Goal: Information Seeking & Learning: Find specific fact

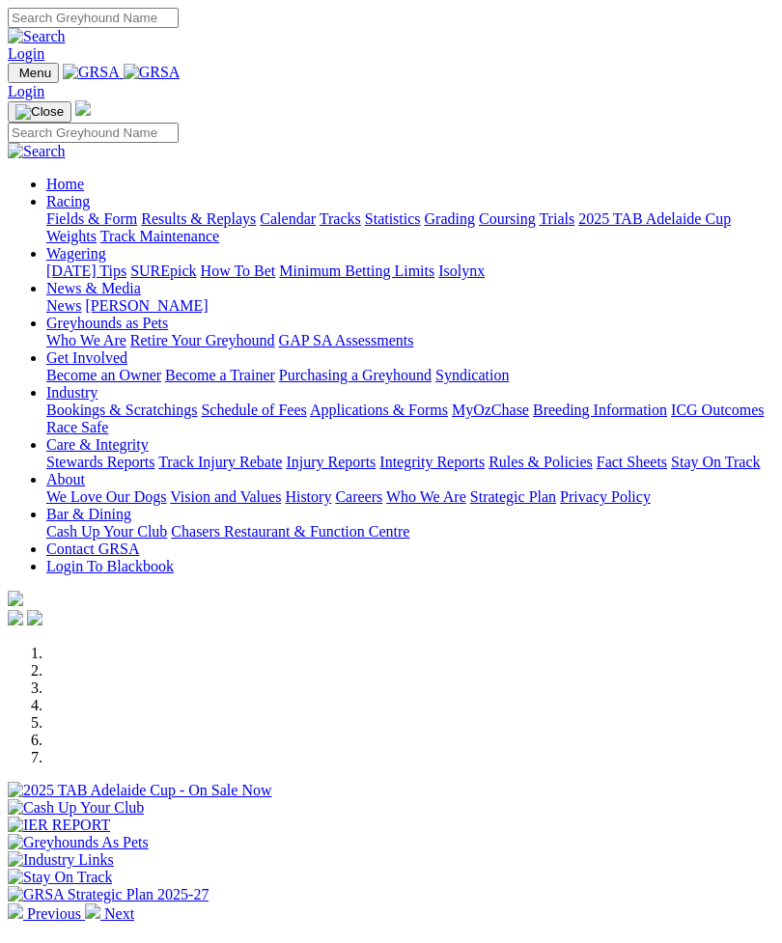
click at [15, 77] on img "Toggle navigation" at bounding box center [15, 77] width 0 height 0
click at [90, 205] on link "Racing" at bounding box center [67, 201] width 43 height 16
click at [152, 227] on link "Results & Replays" at bounding box center [198, 219] width 115 height 16
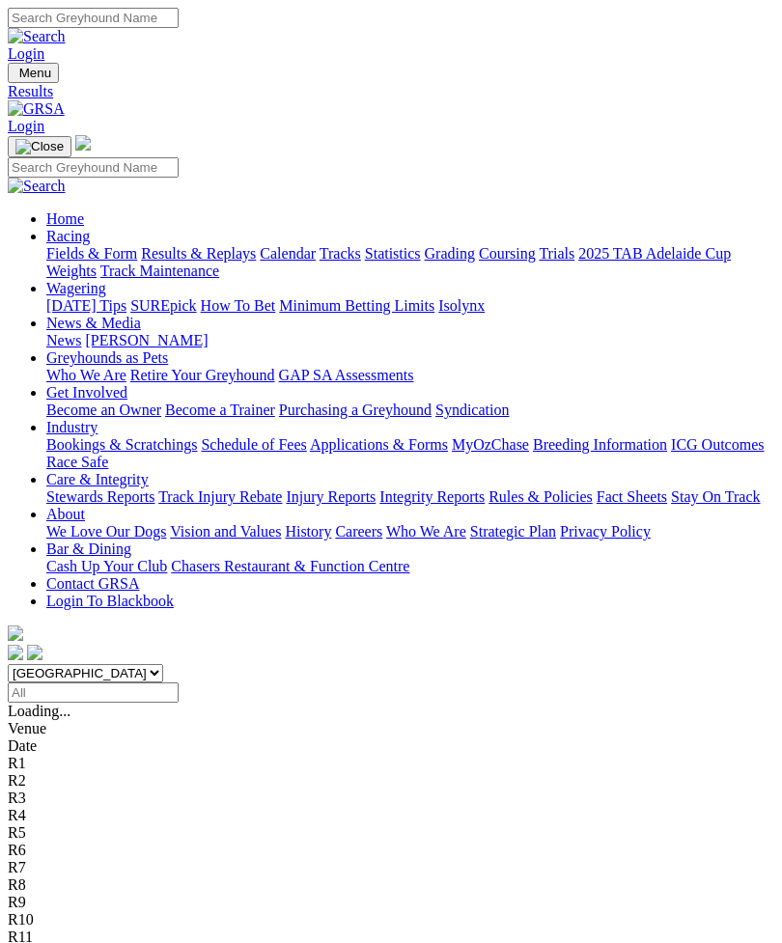
click at [179, 683] on input "Select date" at bounding box center [93, 693] width 171 height 20
type input "Thursday, 24 Jul 2025"
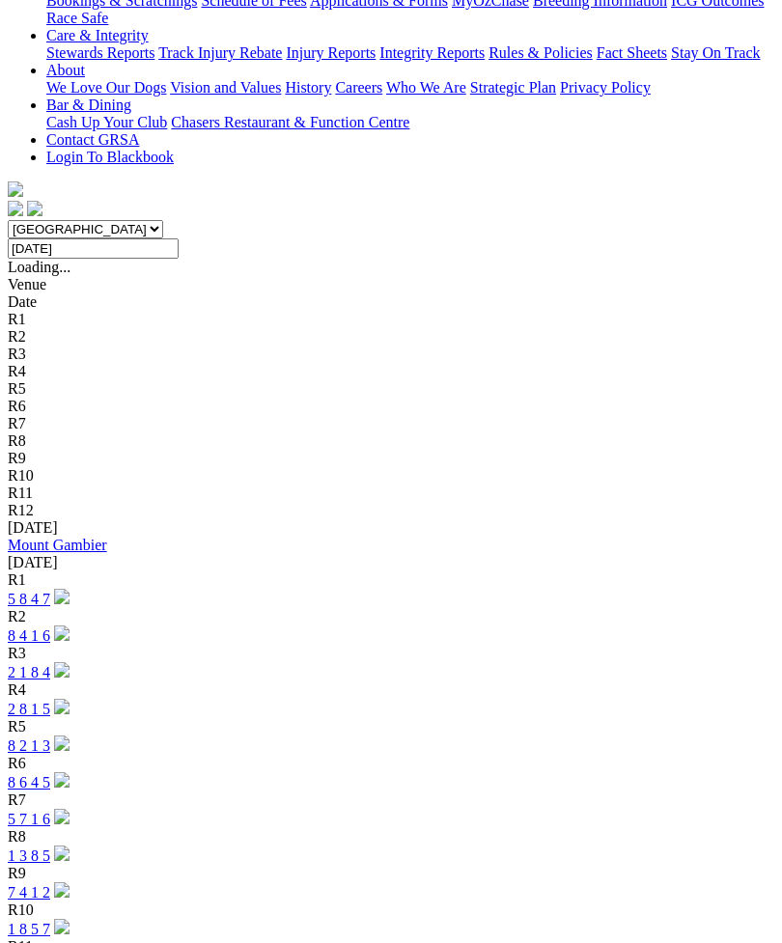
scroll to position [481, 0]
